Goal: Transaction & Acquisition: Purchase product/service

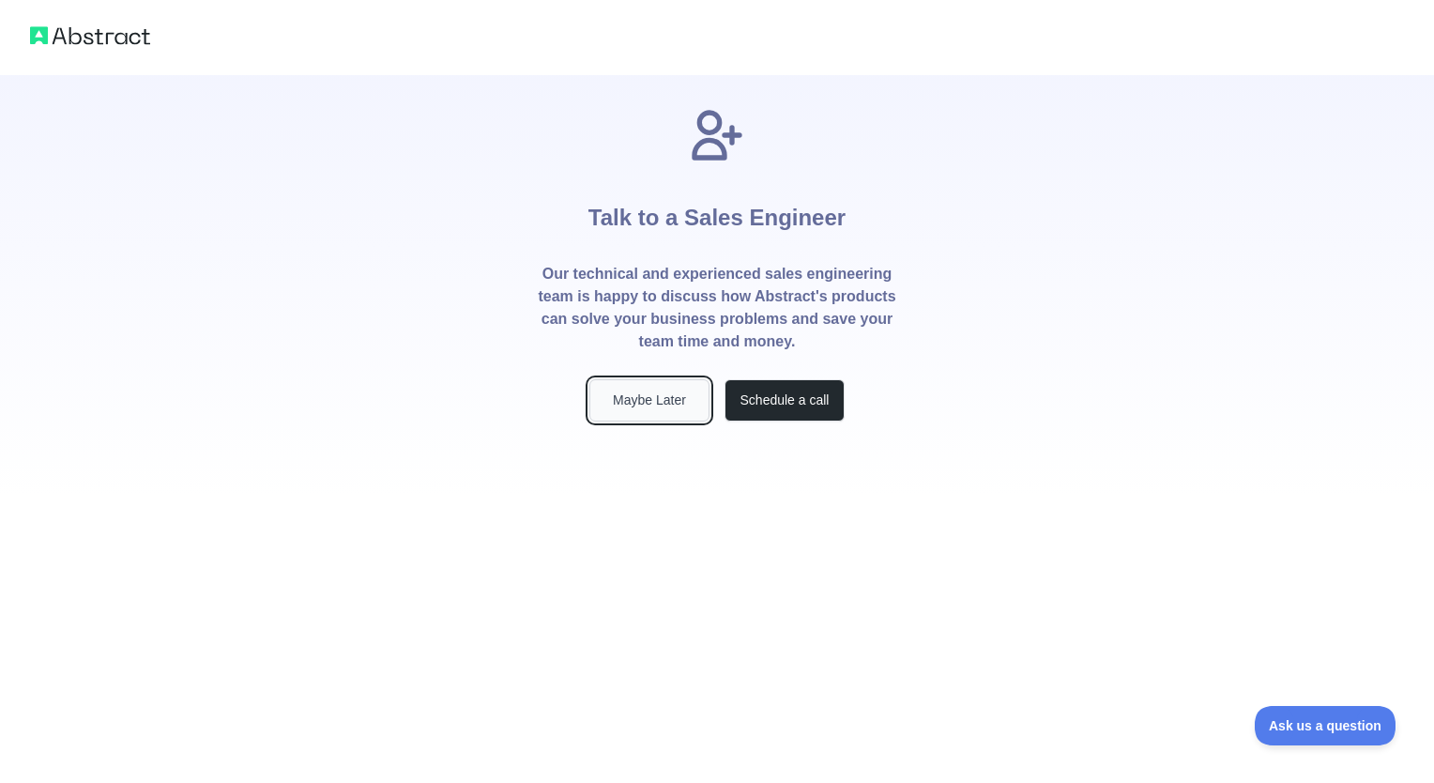
click at [645, 417] on button "Maybe Later" at bounding box center [649, 400] width 120 height 42
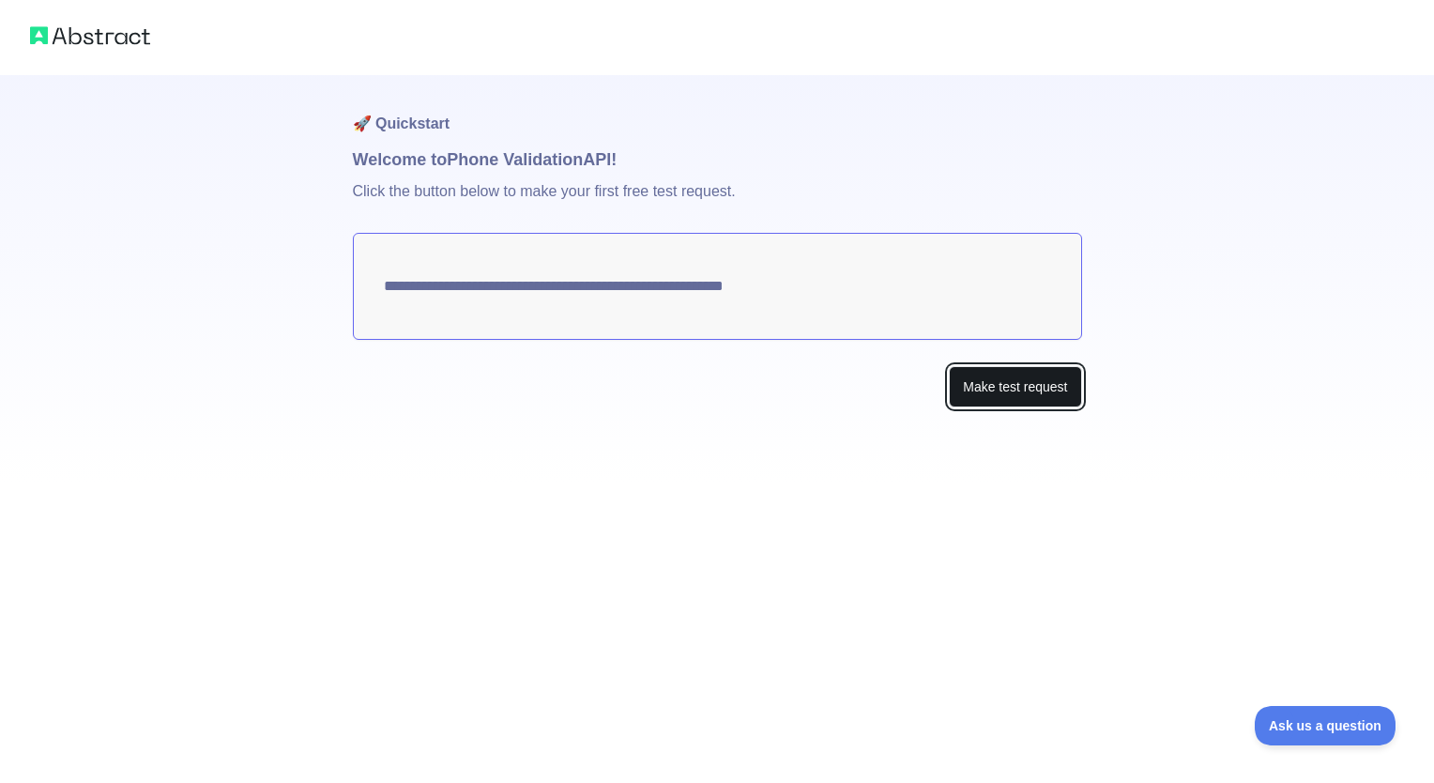
click at [993, 377] on button "Make test request" at bounding box center [1015, 387] width 132 height 42
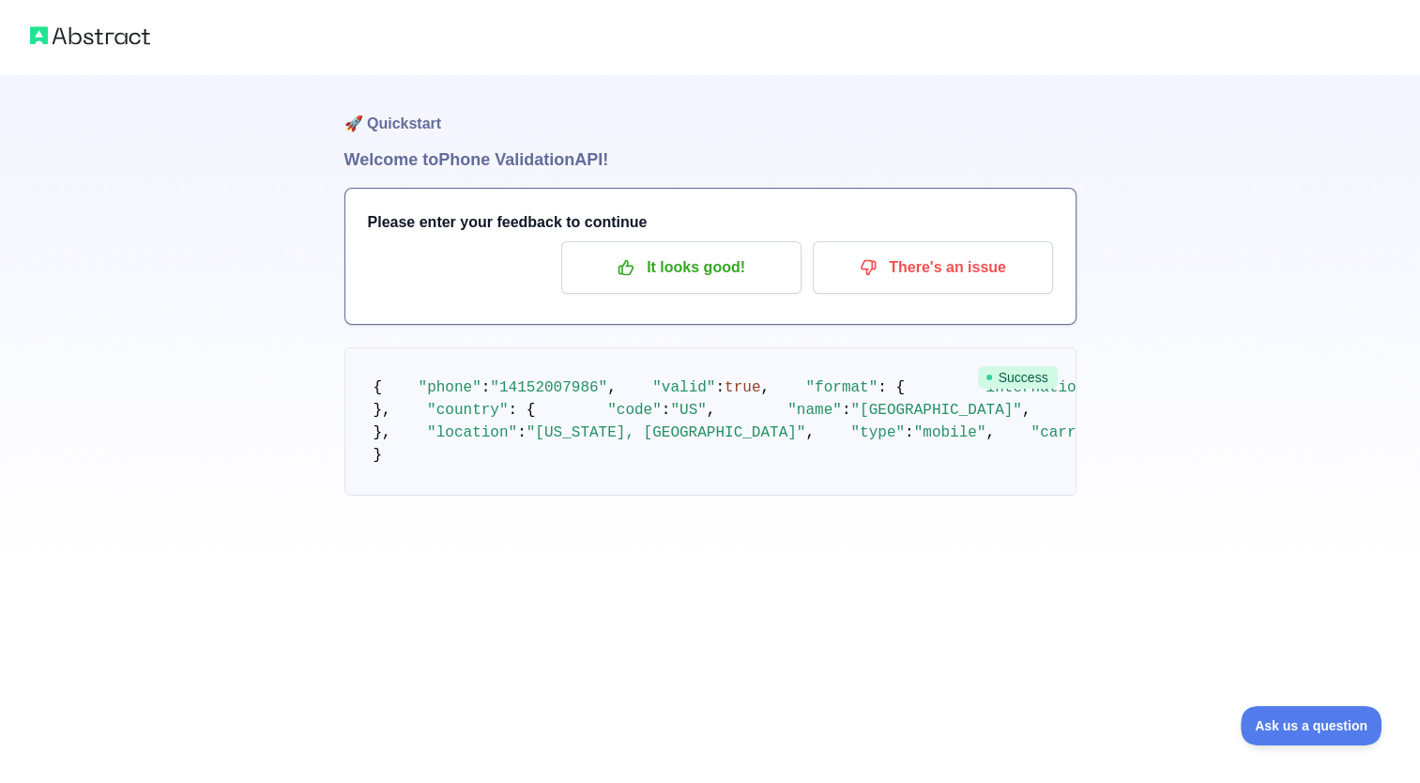
scroll to position [56, 0]
click at [529, 379] on span ""14152007986"" at bounding box center [548, 387] width 117 height 17
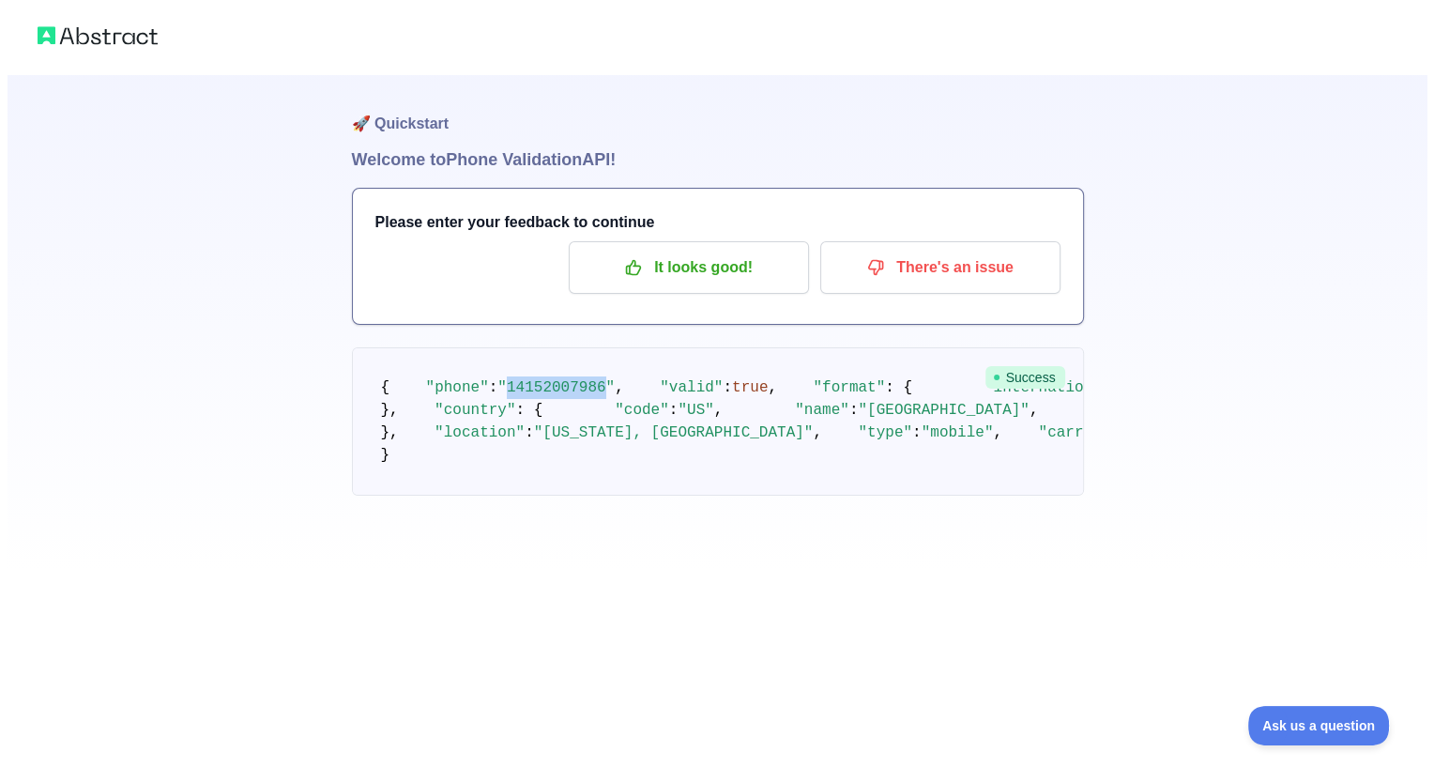
scroll to position [0, 0]
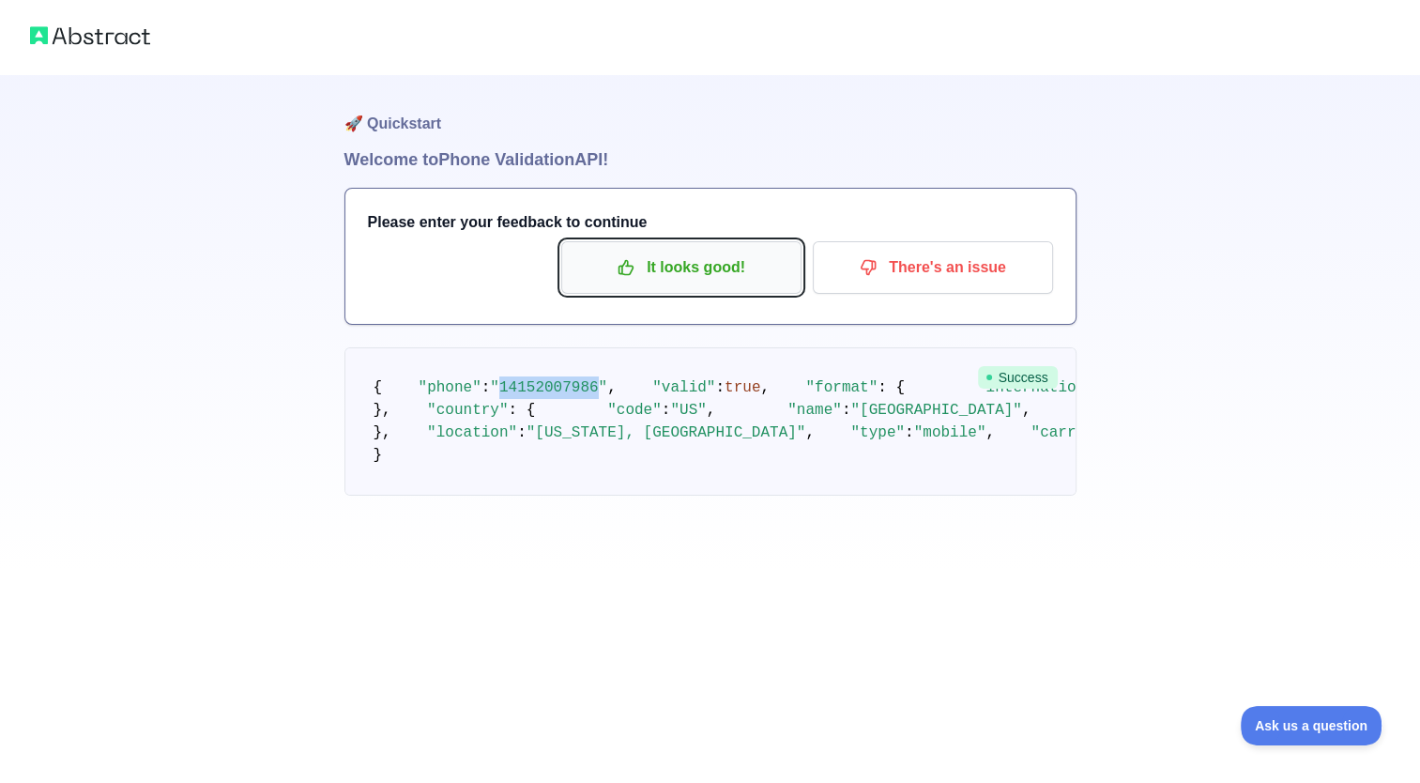
click at [754, 268] on p "It looks good!" at bounding box center [681, 268] width 212 height 32
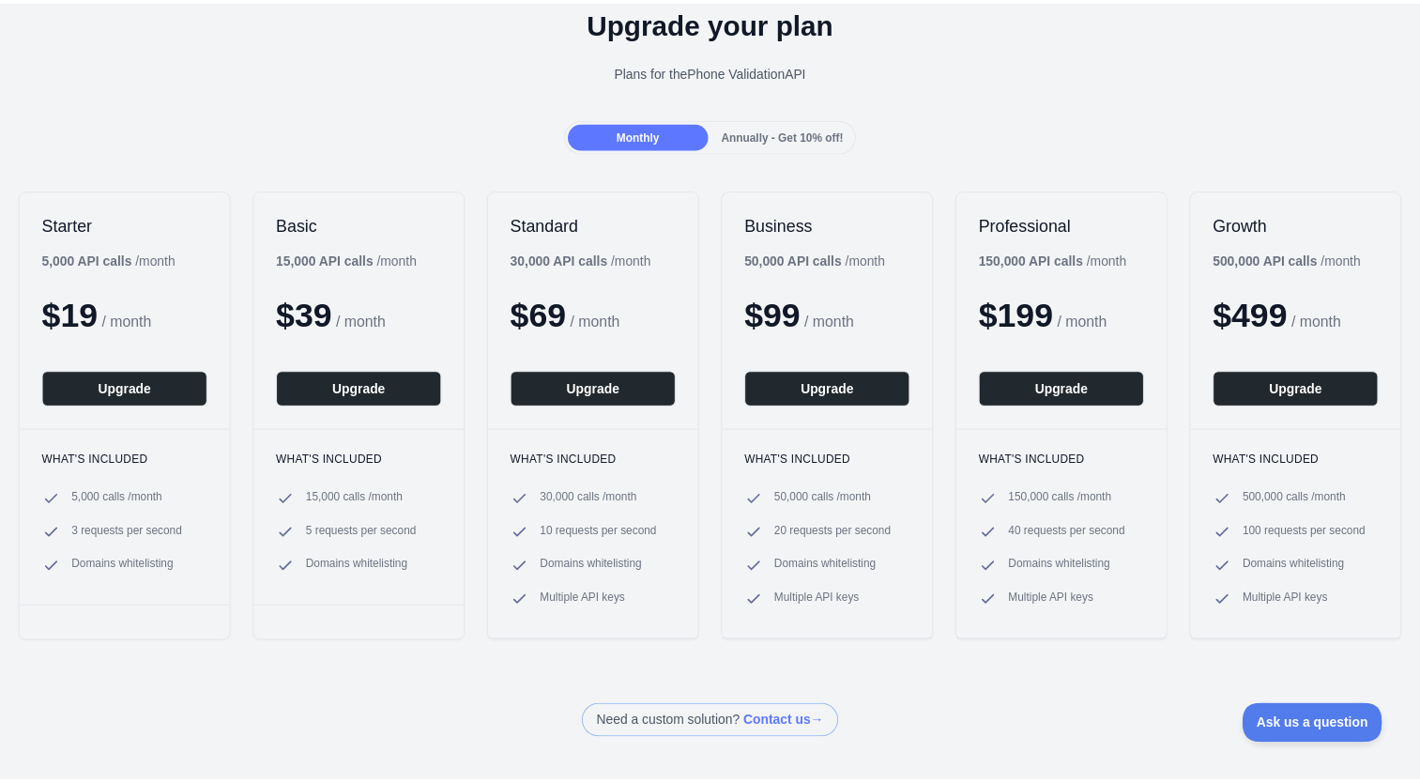
scroll to position [85, 0]
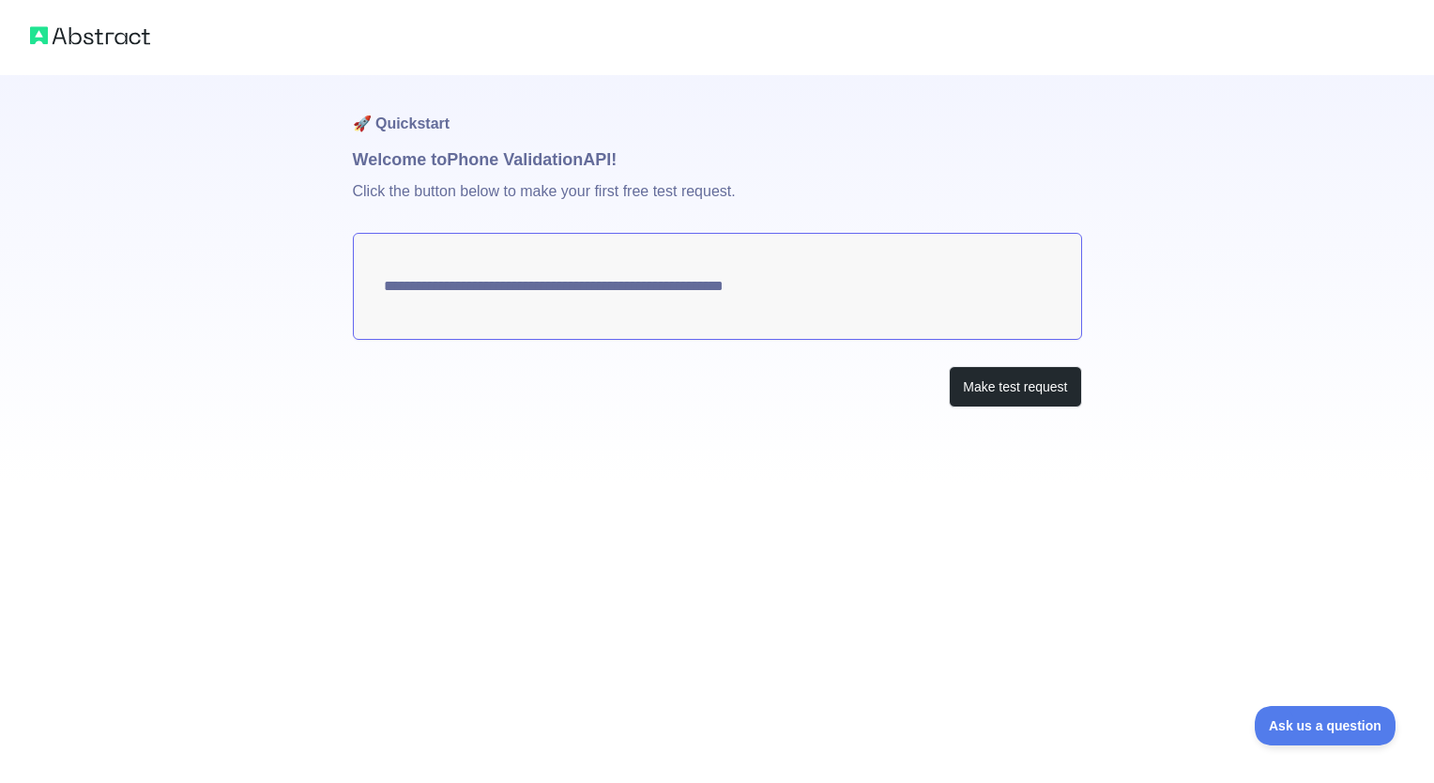
click at [748, 297] on textarea "**********" at bounding box center [717, 286] width 729 height 107
click at [984, 392] on button "Make test request" at bounding box center [1015, 387] width 132 height 42
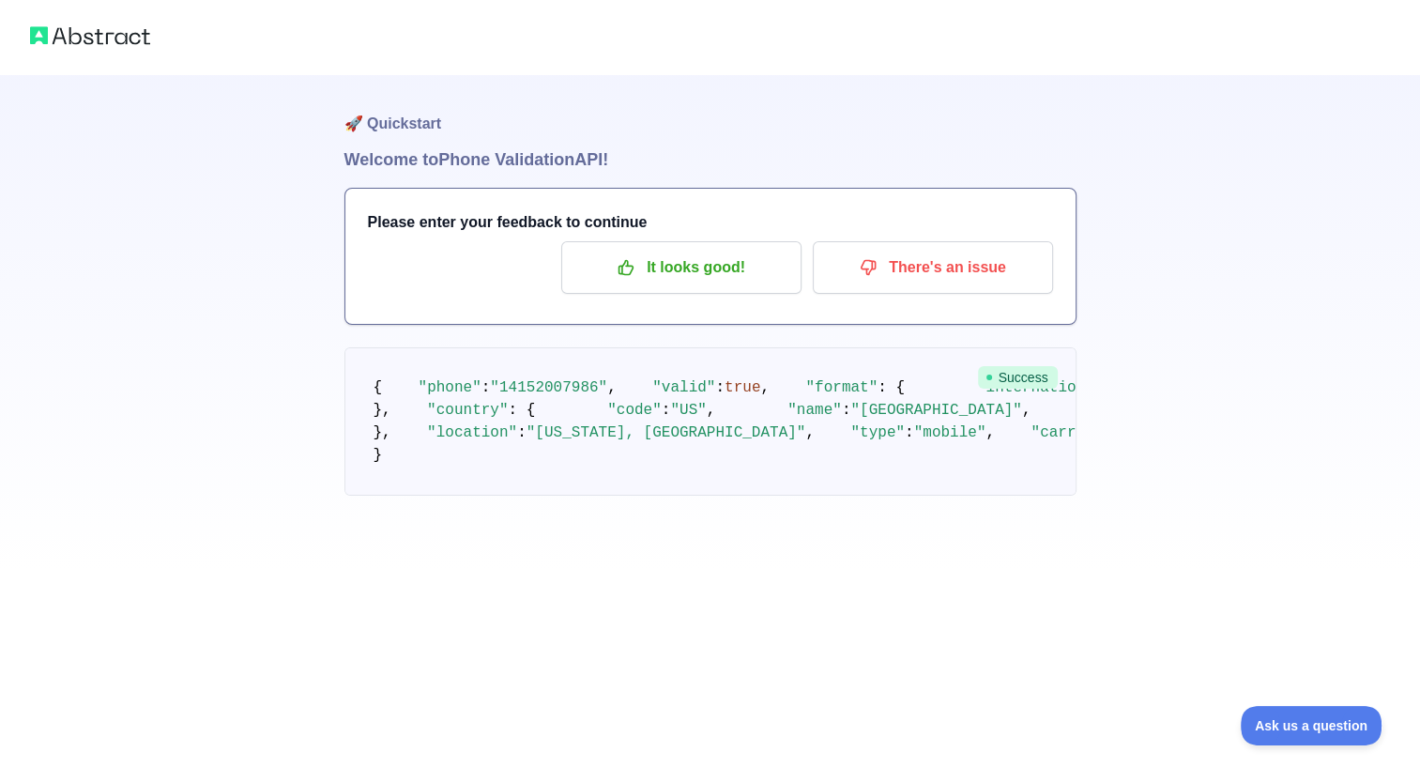
scroll to position [56, 0]
